Goal: Task Accomplishment & Management: Use online tool/utility

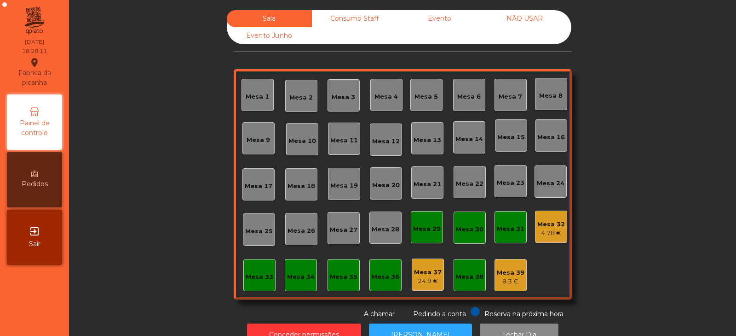
click at [551, 229] on div "4.78 €" at bounding box center [552, 232] width 28 height 9
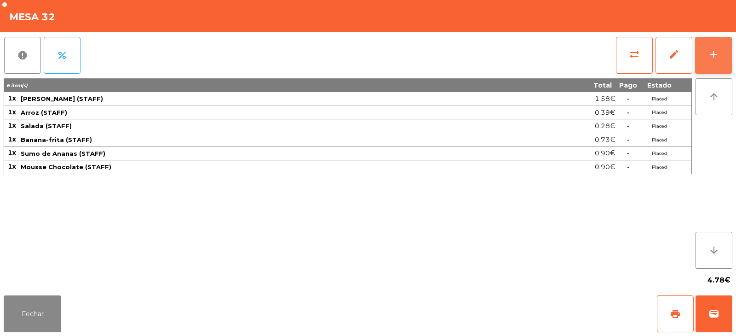
click at [715, 52] on div "add" at bounding box center [713, 54] width 11 height 11
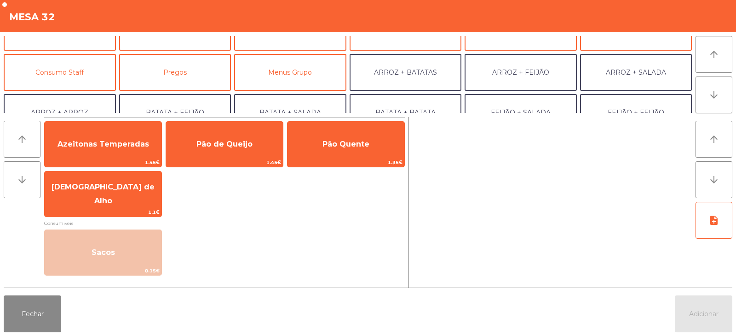
scroll to position [64, 0]
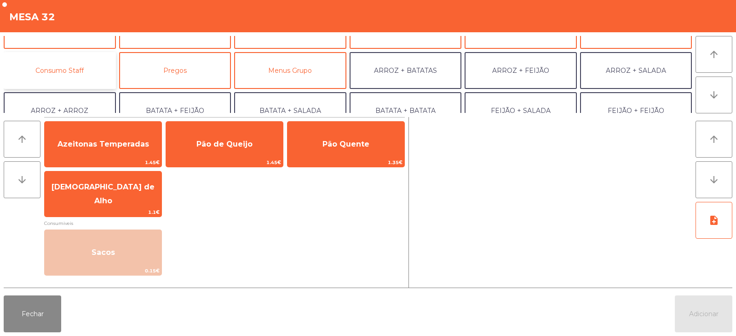
click at [88, 81] on button "Consumo Staff" at bounding box center [60, 70] width 112 height 37
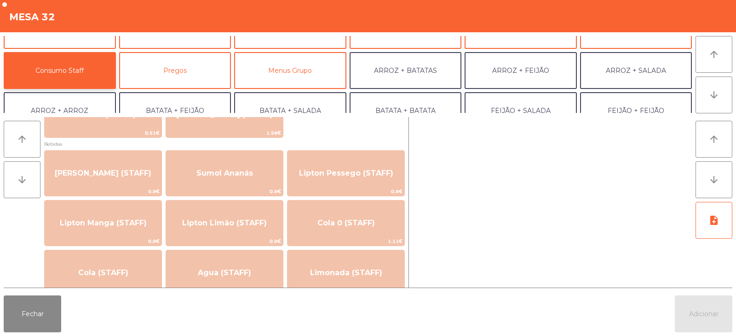
scroll to position [108, 0]
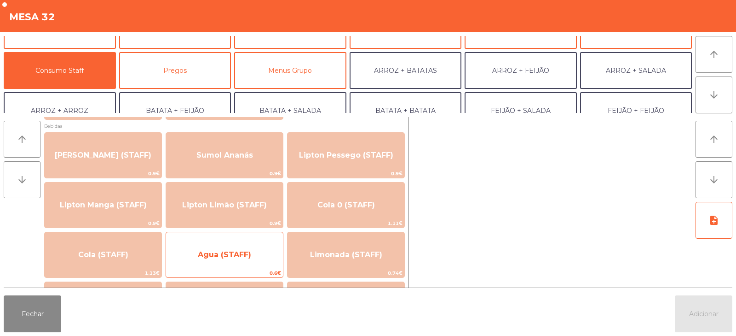
click at [257, 254] on span "Agua (STAFF)" at bounding box center [224, 254] width 117 height 25
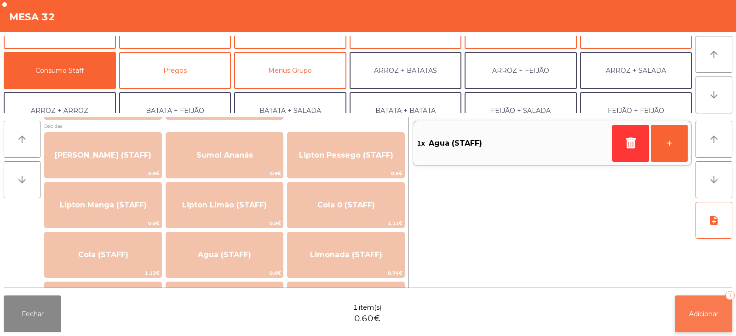
click at [701, 312] on span "Adicionar" at bounding box center [704, 313] width 29 height 8
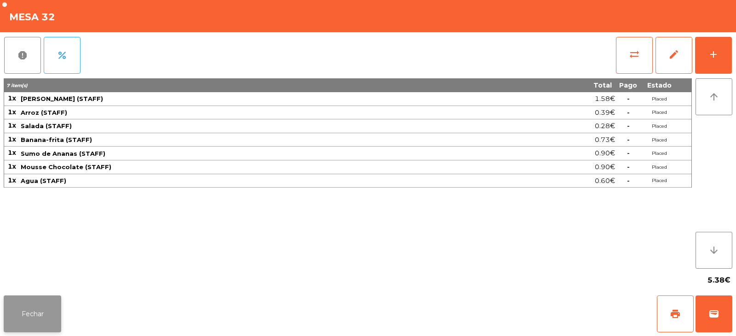
click at [36, 308] on button "Fechar" at bounding box center [33, 313] width 58 height 37
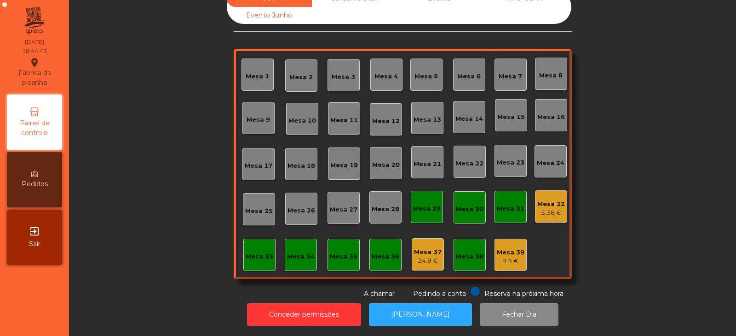
scroll to position [0, 0]
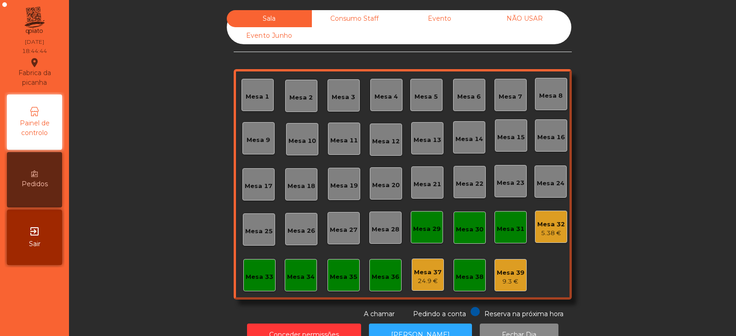
click at [355, 17] on div "Consumo Staff" at bounding box center [354, 18] width 85 height 17
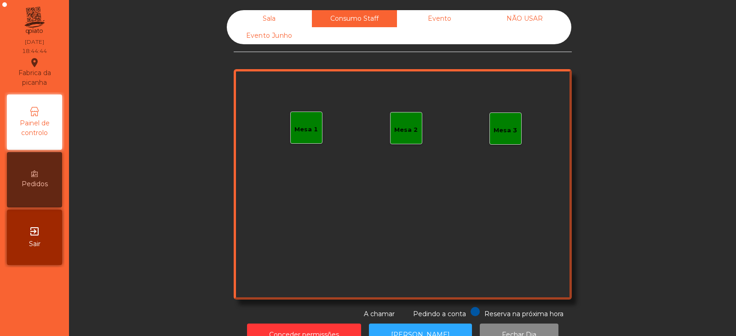
click at [440, 21] on div "Evento" at bounding box center [439, 18] width 85 height 17
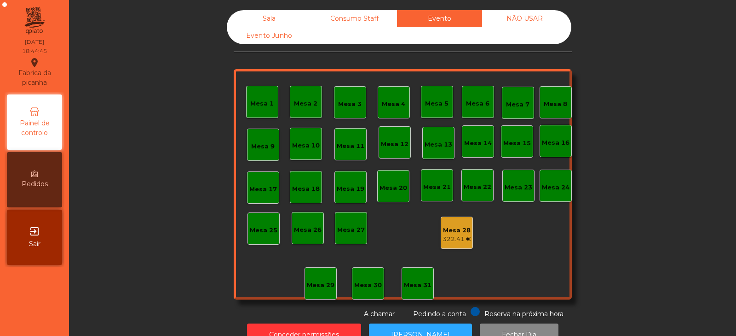
click at [531, 19] on div "NÃO USAR" at bounding box center [524, 18] width 85 height 17
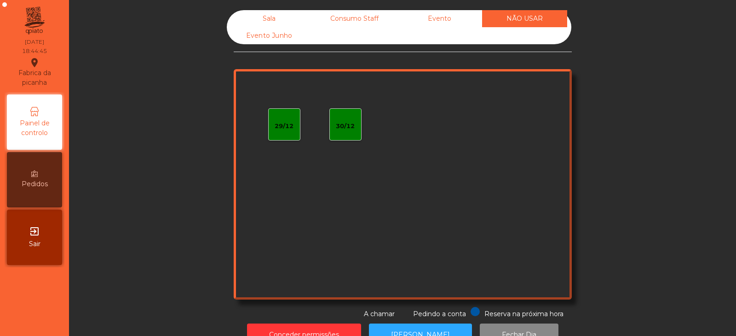
click at [280, 36] on div "Evento Junho" at bounding box center [269, 35] width 85 height 17
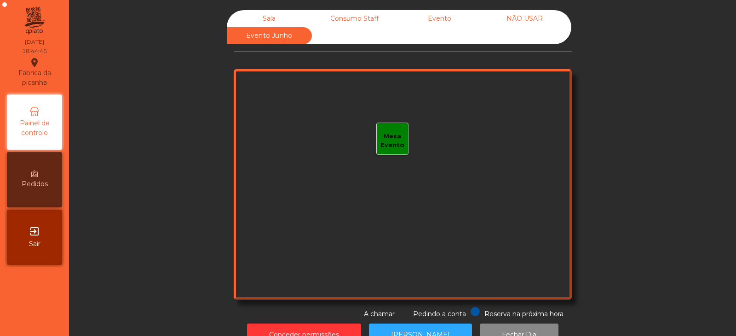
click at [282, 16] on div "Sala" at bounding box center [269, 18] width 85 height 17
